Goal: Task Accomplishment & Management: Use online tool/utility

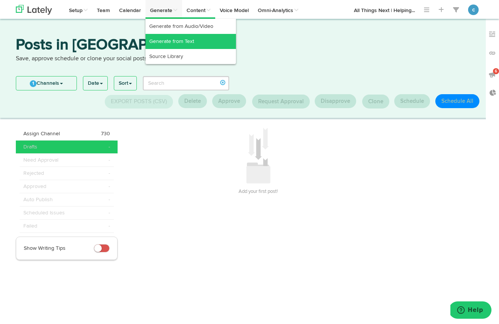
click at [168, 42] on link "Generate from Text" at bounding box center [191, 41] width 91 height 15
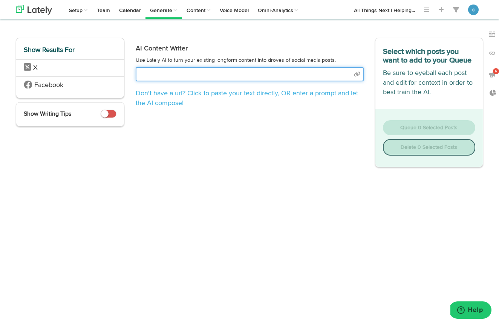
click at [194, 75] on input "text" at bounding box center [250, 74] width 228 height 14
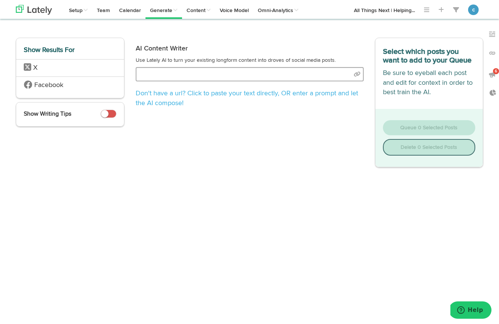
select select "30"
select select "natural"
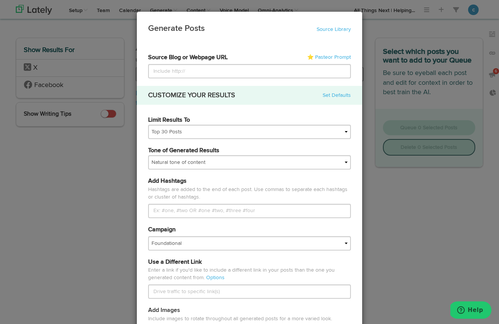
type input "[URL][DOMAIN_NAME]"
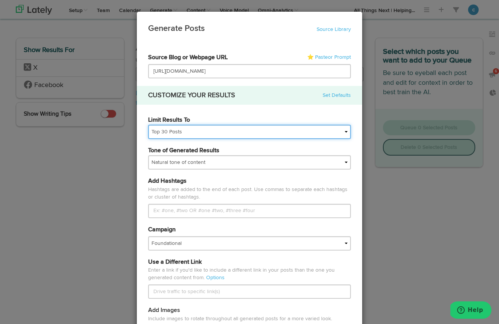
select select
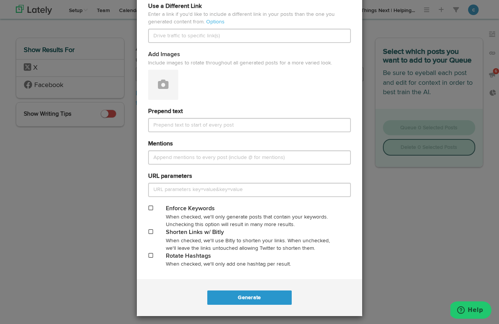
scroll to position [256, 0]
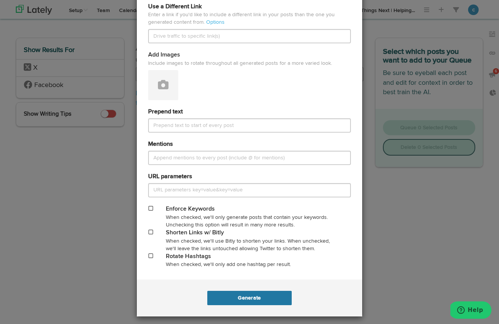
click at [251, 293] on button "Generate" at bounding box center [249, 298] width 84 height 14
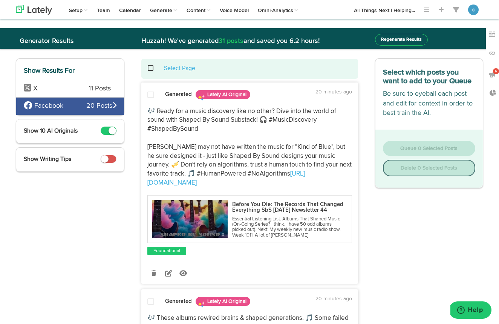
scroll to position [16, 0]
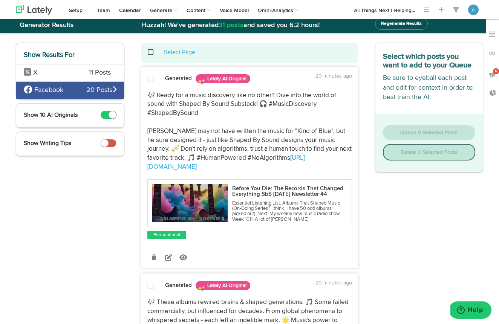
click at [57, 74] on span "X" at bounding box center [51, 73] width 54 height 10
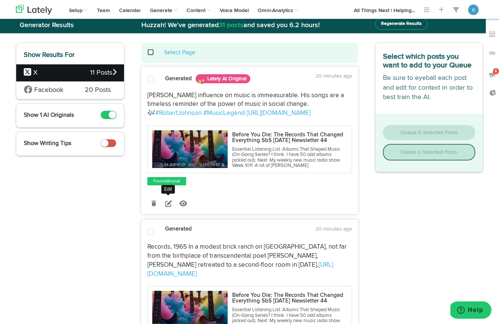
click at [170, 207] on icon at bounding box center [168, 203] width 7 height 7
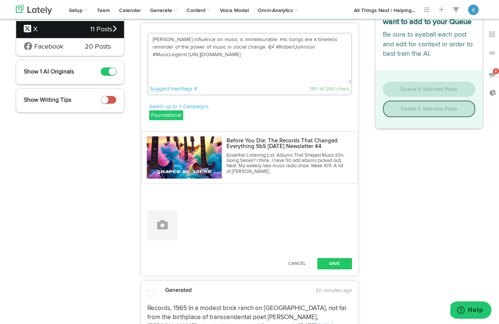
scroll to position [84, 0]
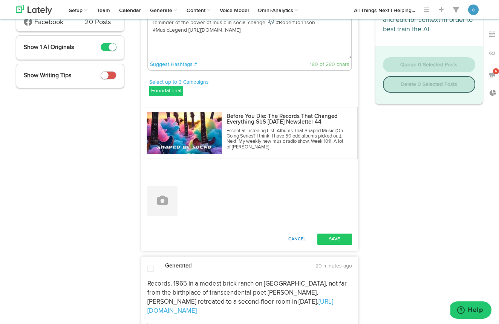
click at [298, 234] on button "Cancel" at bounding box center [297, 239] width 33 height 11
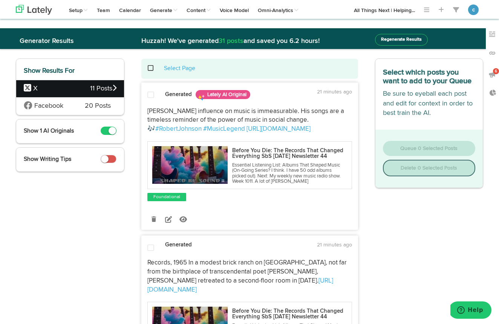
scroll to position [0, 0]
click at [151, 68] on span at bounding box center [154, 68] width 15 height 0
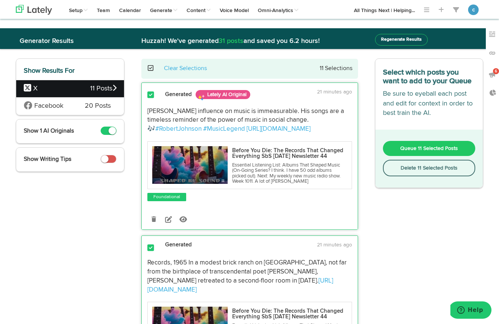
click at [434, 151] on span "Queue 11 Selected Posts" at bounding box center [429, 148] width 58 height 5
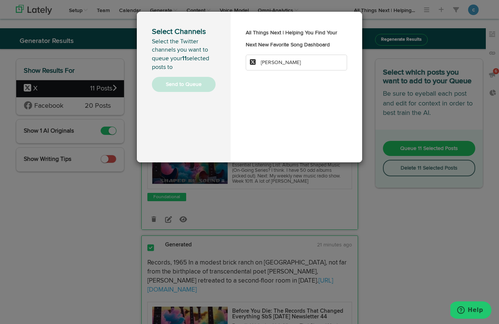
click at [291, 71] on li "[PERSON_NAME]" at bounding box center [296, 63] width 101 height 16
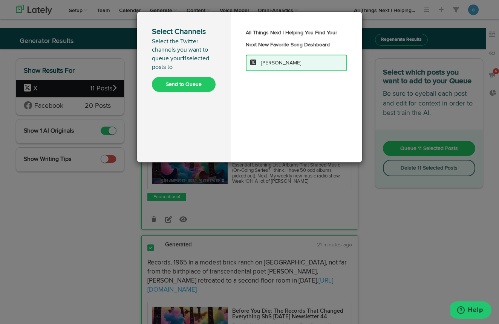
click at [188, 82] on button "Send to Queue" at bounding box center [184, 84] width 64 height 15
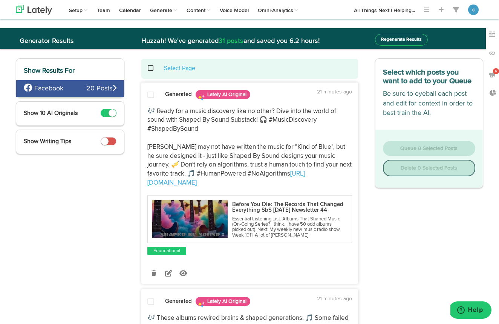
click at [111, 141] on span at bounding box center [109, 141] width 16 height 8
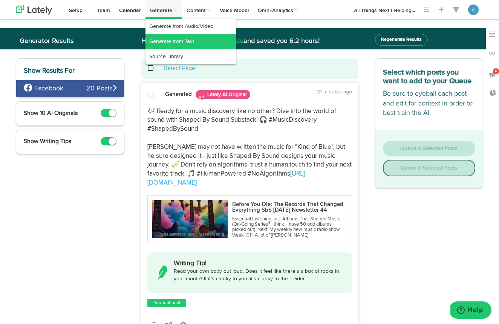
click at [172, 40] on link "Generate from Text" at bounding box center [191, 41] width 91 height 15
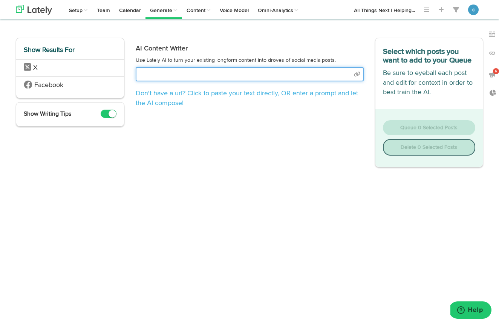
click at [203, 75] on input "text" at bounding box center [250, 74] width 228 height 14
select select "30"
select select "natural"
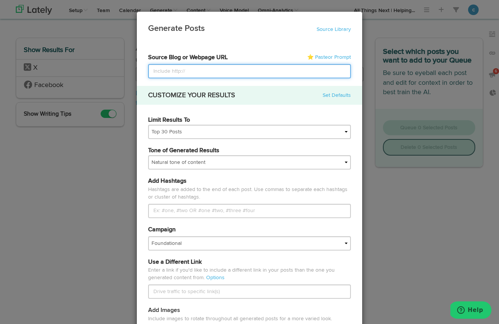
paste input "[URL][DOMAIN_NAME]"
type input "[URL][DOMAIN_NAME]"
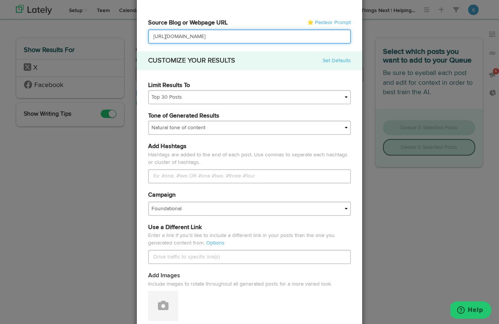
scroll to position [21, 0]
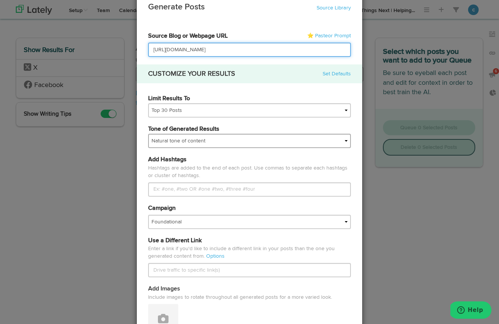
type input "[URL][DOMAIN_NAME]"
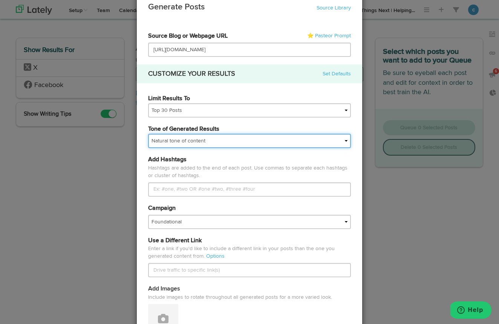
select select "simple"
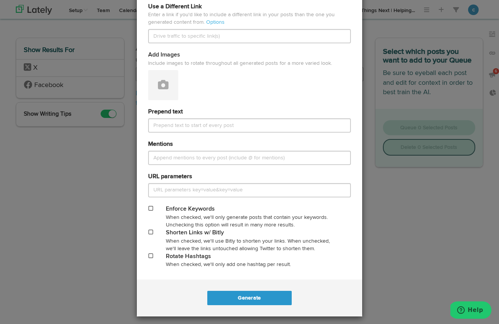
scroll to position [0, 0]
click at [256, 291] on button "Generate" at bounding box center [249, 298] width 84 height 14
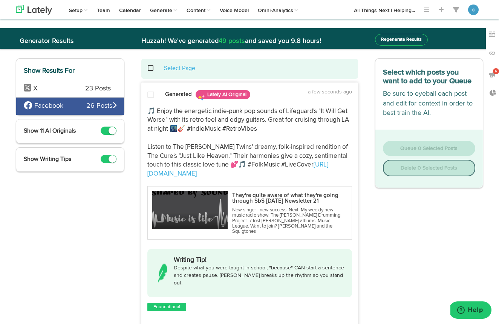
click at [70, 89] on span "X" at bounding box center [49, 89] width 50 height 10
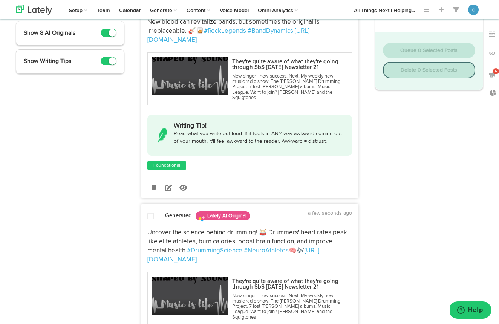
scroll to position [100, 0]
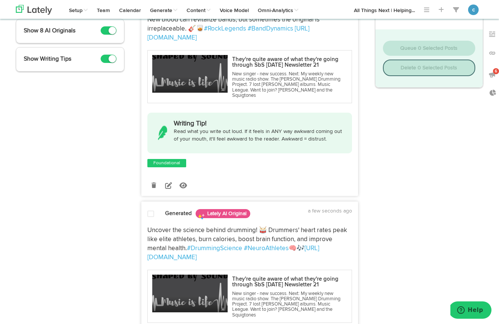
click at [105, 60] on span at bounding box center [109, 59] width 16 height 8
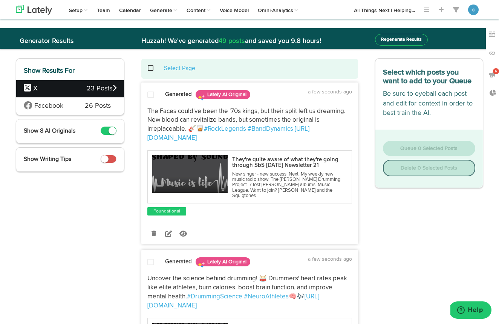
scroll to position [0, 0]
click at [151, 68] on span at bounding box center [154, 68] width 15 height 0
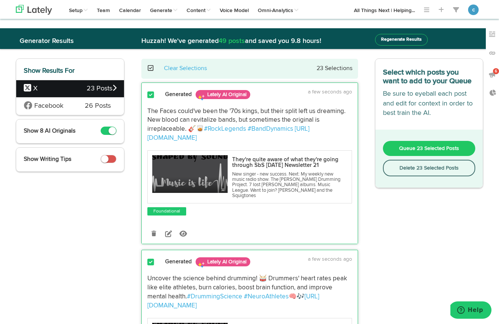
click at [431, 151] on span "Queue 23 Selected Posts" at bounding box center [429, 148] width 60 height 5
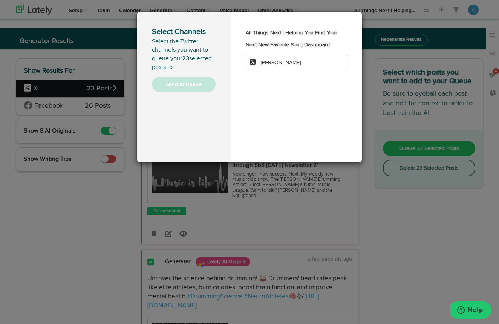
click at [307, 71] on li "[PERSON_NAME]" at bounding box center [296, 63] width 101 height 16
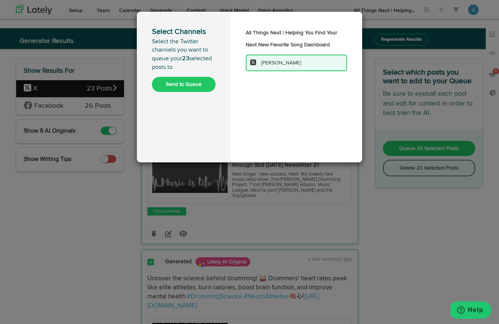
click at [192, 84] on button "Send to Queue" at bounding box center [184, 84] width 64 height 15
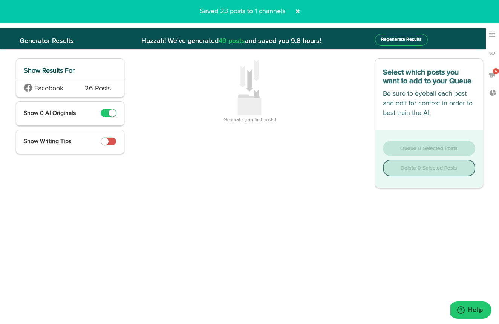
click at [297, 11] on span at bounding box center [298, 11] width 12 height 12
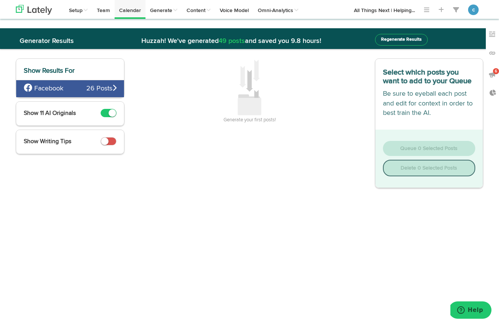
click at [126, 9] on link "Calendar" at bounding box center [130, 9] width 31 height 19
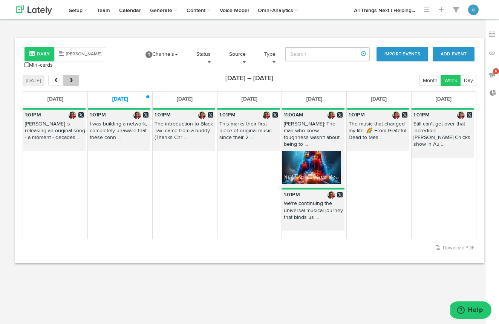
click at [74, 79] on button "next" at bounding box center [70, 80] width 15 height 11
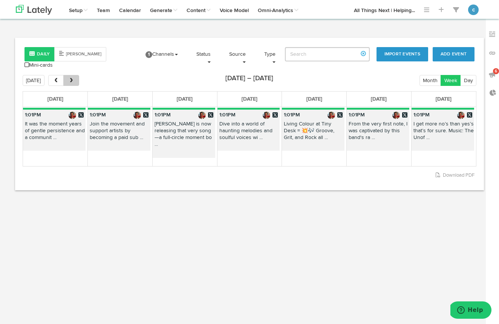
click at [74, 79] on button "next" at bounding box center [70, 80] width 15 height 11
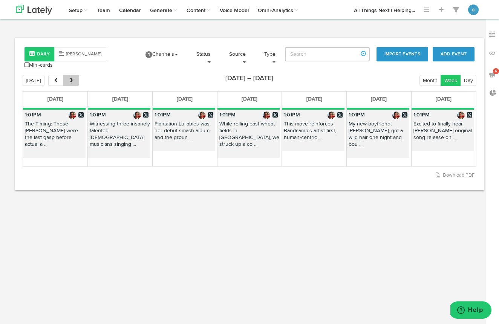
click at [74, 79] on button "next" at bounding box center [70, 80] width 15 height 11
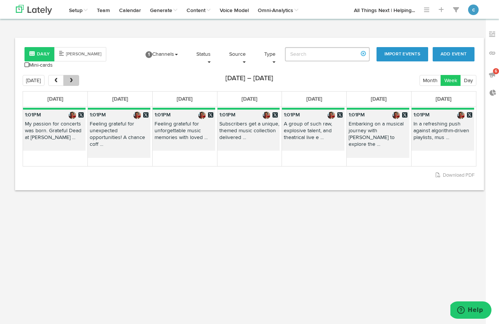
click at [74, 79] on button "next" at bounding box center [70, 80] width 15 height 11
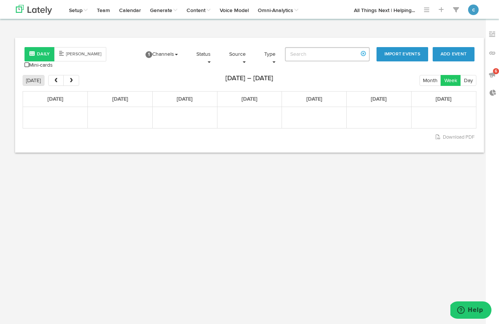
click at [34, 80] on button "[DATE]" at bounding box center [34, 80] width 22 height 11
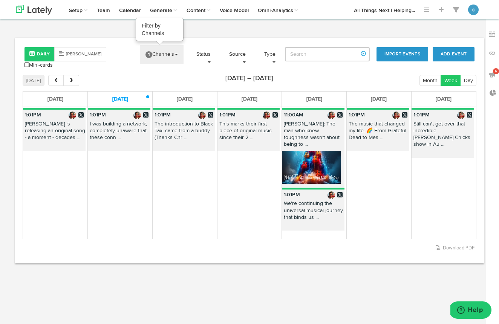
click at [181, 55] on link "1 Channels" at bounding box center [162, 54] width 44 height 19
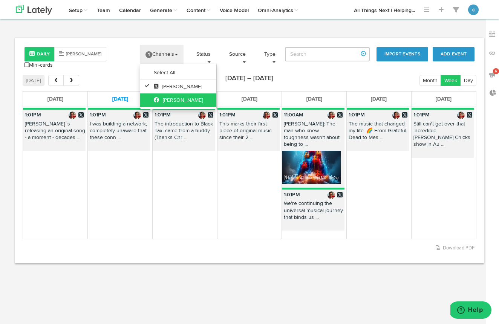
click at [180, 98] on span "[PERSON_NAME]" at bounding box center [178, 100] width 49 height 5
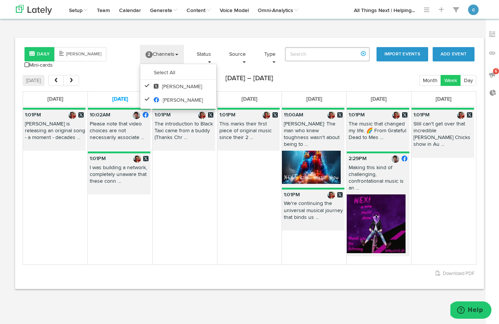
click at [196, 172] on td "1:01PM The introduction to Black Taxi came from a buddy (Thanks Chr ..." at bounding box center [184, 183] width 65 height 152
click at [176, 55] on link "2 Channels" at bounding box center [162, 54] width 44 height 19
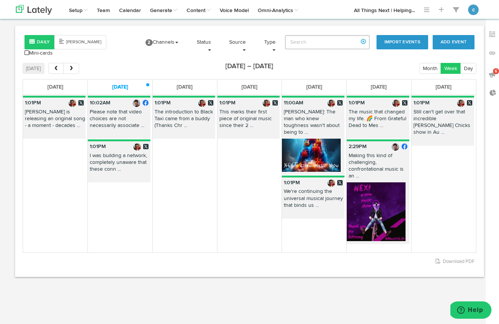
scroll to position [11, 0]
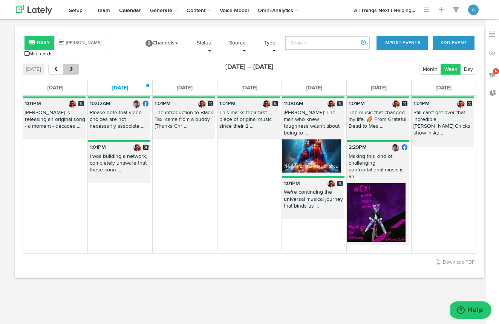
click at [76, 70] on button "next" at bounding box center [70, 69] width 15 height 11
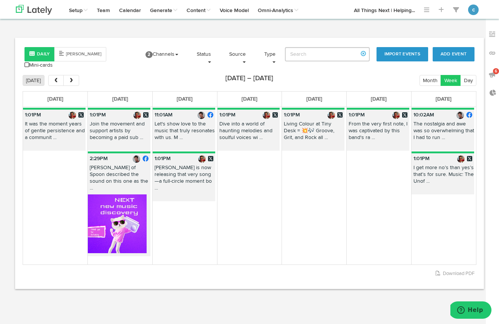
click at [34, 78] on button "[DATE]" at bounding box center [34, 80] width 22 height 11
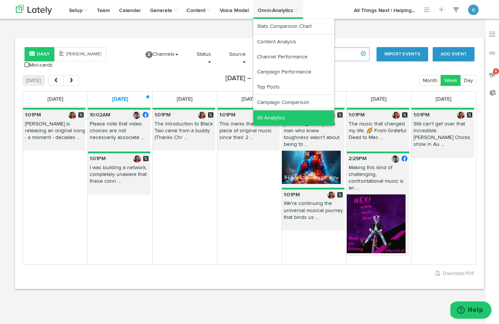
click at [284, 120] on link "All Analytics" at bounding box center [293, 117] width 81 height 15
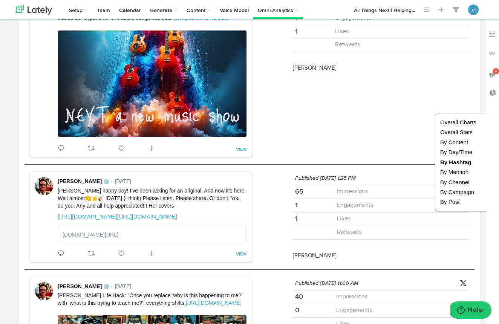
scroll to position [1608, 0]
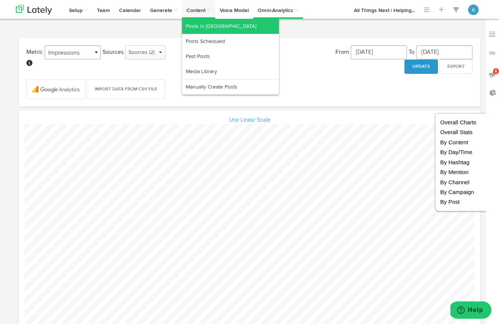
click at [206, 27] on link "Posts in [GEOGRAPHIC_DATA]" at bounding box center [230, 26] width 97 height 15
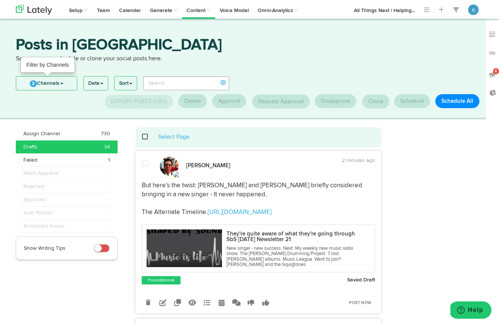
click at [63, 84] on span at bounding box center [61, 84] width 3 height 2
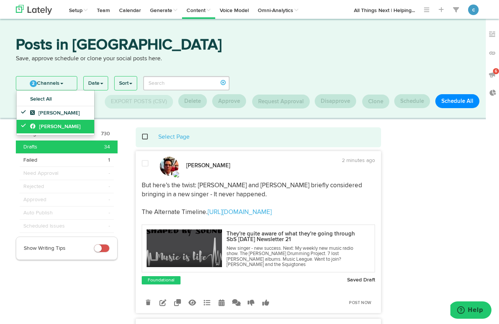
click at [58, 125] on span "[PERSON_NAME]" at bounding box center [55, 126] width 51 height 5
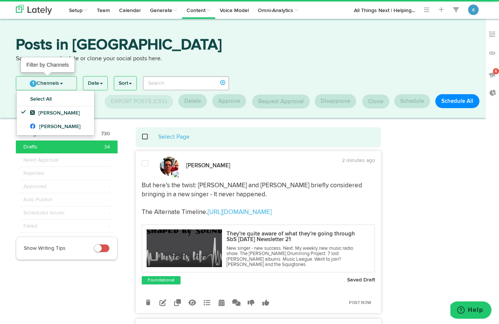
click at [63, 84] on span at bounding box center [61, 84] width 3 height 2
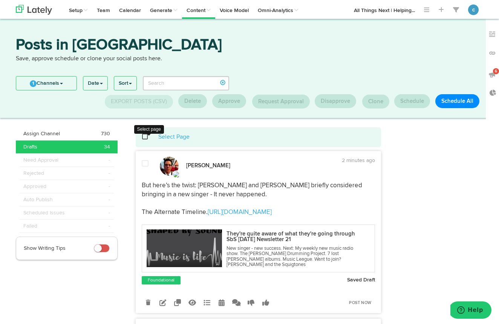
click at [144, 137] on span at bounding box center [148, 137] width 15 height 0
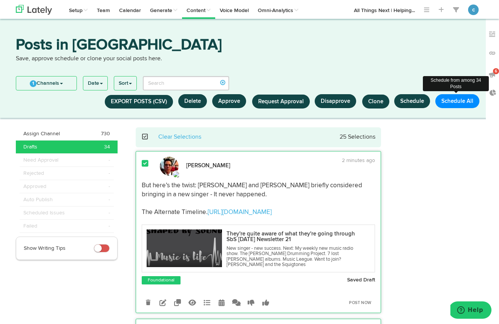
click at [459, 103] on button "Schedule All" at bounding box center [458, 101] width 44 height 14
select select "11"
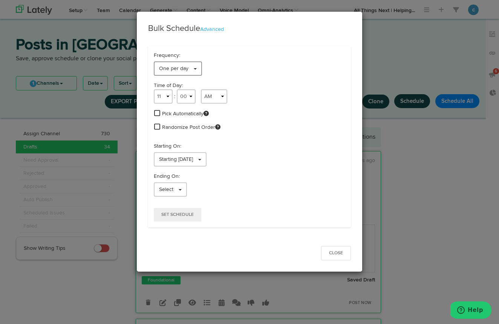
click at [194, 69] on span at bounding box center [195, 69] width 3 height 2
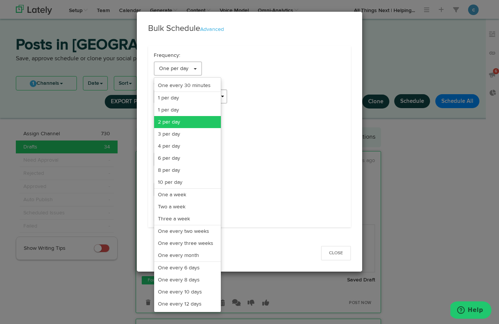
click at [175, 122] on link "2 per day" at bounding box center [187, 122] width 67 height 12
select select "11"
select select "6"
select select "PM"
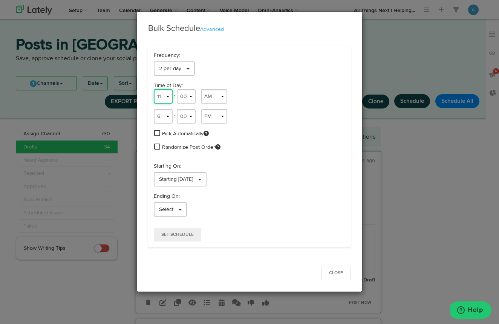
select select "10"
select select "09"
select select "3"
select select "31"
click at [157, 147] on span at bounding box center [157, 146] width 6 height 7
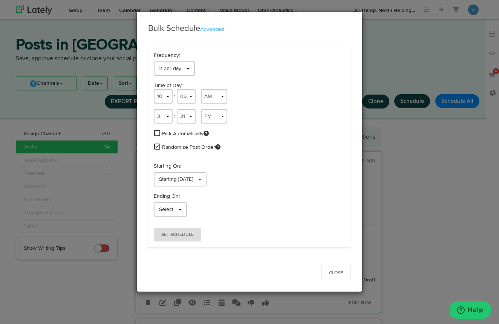
click at [180, 233] on span "Set Schedule" at bounding box center [177, 235] width 32 height 5
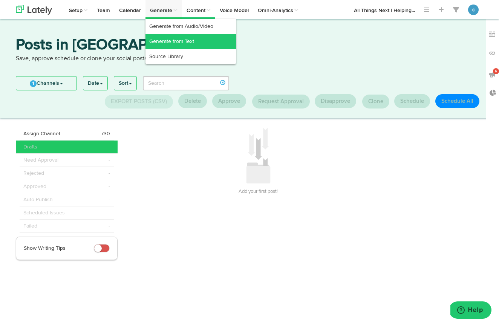
click at [175, 41] on link "Generate from Text" at bounding box center [191, 41] width 91 height 15
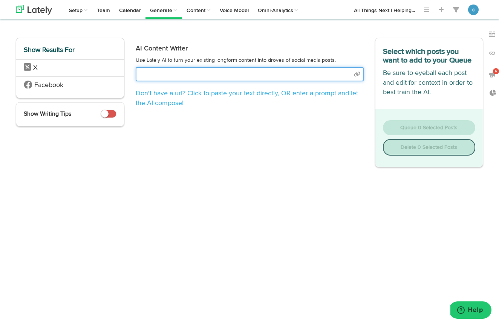
click at [172, 77] on input "text" at bounding box center [250, 74] width 228 height 14
select select "30"
select select "natural"
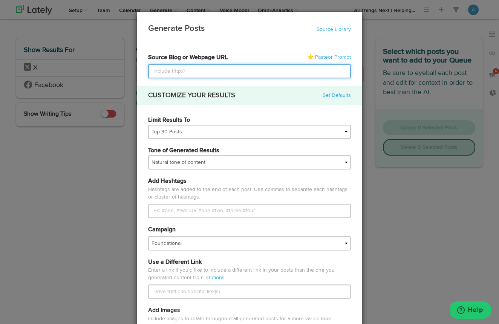
paste input "[URL][DOMAIN_NAME]"
type input "[URL][DOMAIN_NAME]"
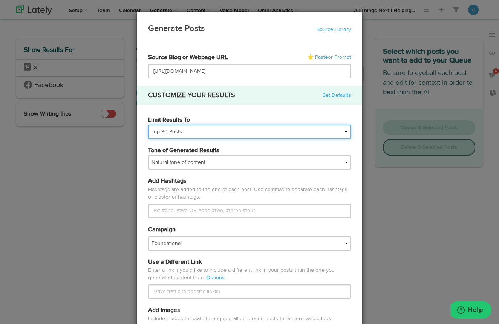
select select
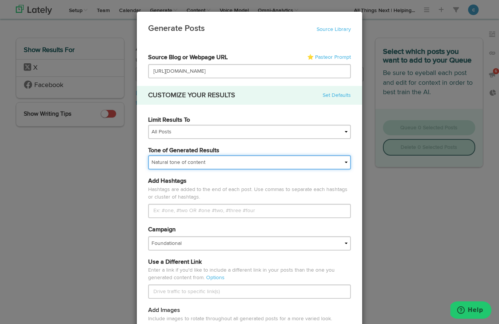
select select "empathetic"
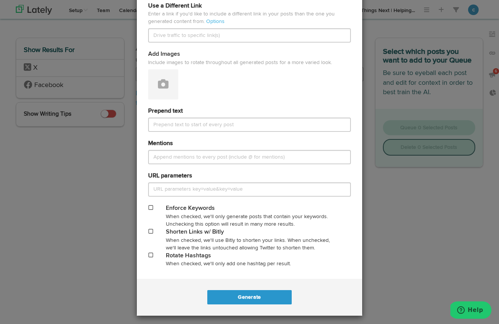
scroll to position [256, 0]
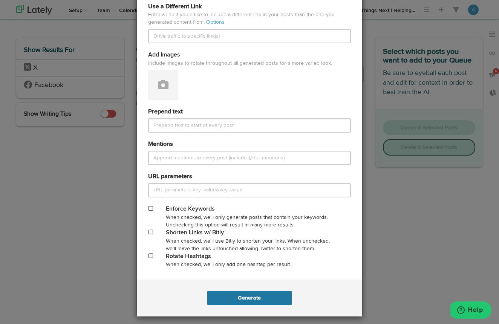
click at [255, 294] on button "Generate" at bounding box center [249, 298] width 84 height 14
